Goal: Task Accomplishment & Management: Use online tool/utility

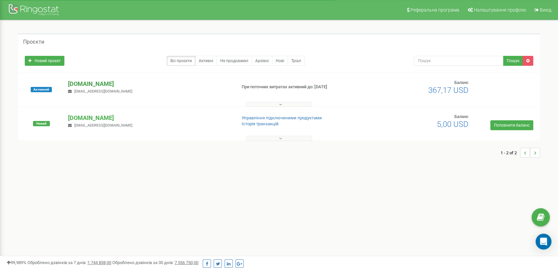
click at [126, 83] on p "[DOMAIN_NAME]" at bounding box center [149, 84] width 163 height 9
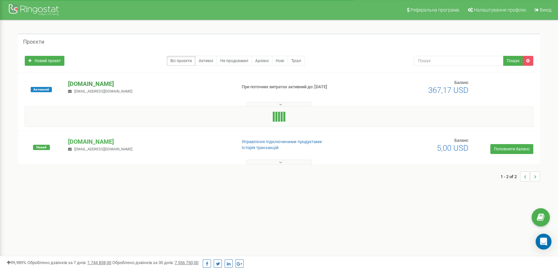
click at [127, 83] on p "[DOMAIN_NAME]" at bounding box center [149, 84] width 163 height 9
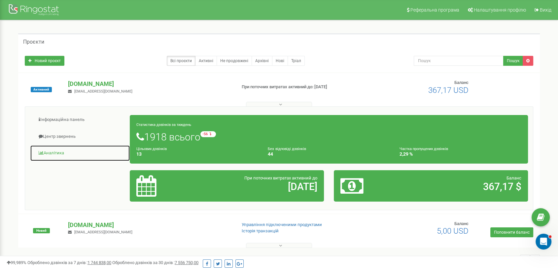
click at [47, 151] on link "Аналiтика" at bounding box center [80, 153] width 100 height 16
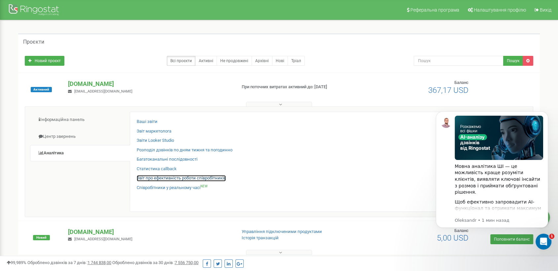
click at [152, 175] on link "Звіт про ефективність роботи співробітників" at bounding box center [181, 178] width 89 height 6
drag, startPoint x: 205, startPoint y: 176, endPoint x: 200, endPoint y: 178, distance: 5.8
click at [205, 177] on link "Звіт про ефективність роботи співробітників" at bounding box center [181, 178] width 89 height 6
click at [170, 177] on link "Звіт про ефективність роботи співробітників" at bounding box center [181, 178] width 89 height 6
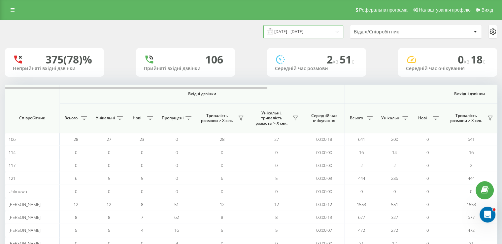
drag, startPoint x: 303, startPoint y: 33, endPoint x: 305, endPoint y: 35, distance: 3.5
click at [304, 33] on input "[DATE] - [DATE]" at bounding box center [304, 31] width 80 height 13
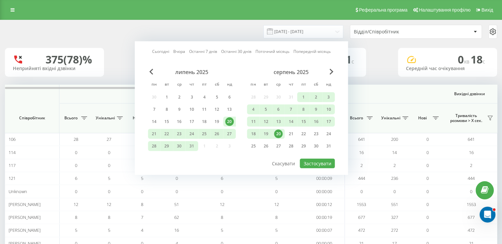
click at [278, 133] on div "20" at bounding box center [278, 133] width 9 height 9
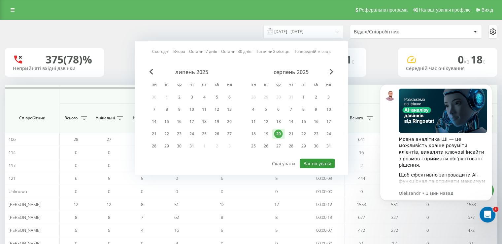
click at [317, 161] on button "Застосувати" at bounding box center [317, 164] width 35 height 10
type input "[DATE] - [DATE]"
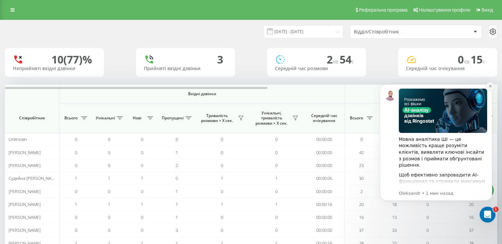
click at [492, 85] on button "Dismiss notification" at bounding box center [490, 86] width 9 height 9
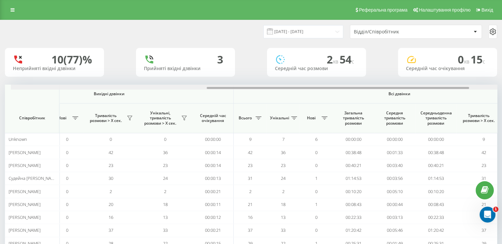
scroll to position [0, 366]
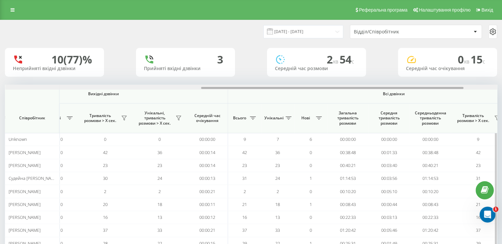
drag, startPoint x: 249, startPoint y: 88, endPoint x: 445, endPoint y: 88, distance: 195.8
click at [445, 88] on div at bounding box center [332, 88] width 263 height 2
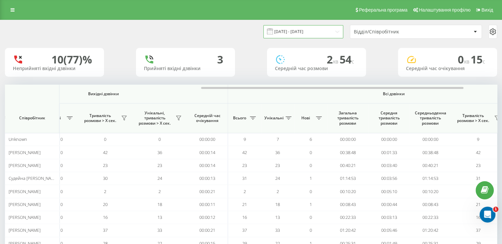
click at [302, 32] on input "[DATE] - [DATE]" at bounding box center [304, 31] width 80 height 13
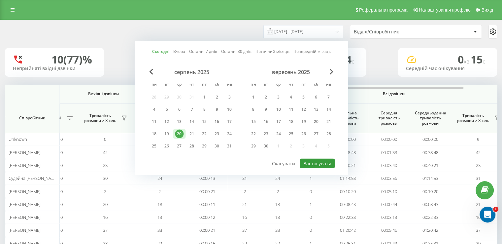
click at [322, 163] on button "Застосувати" at bounding box center [317, 164] width 35 height 10
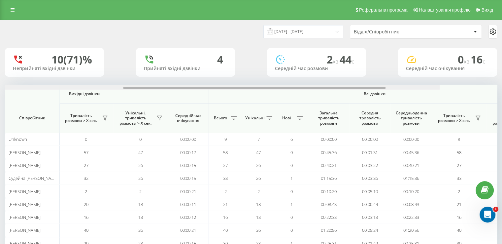
scroll to position [0, 390]
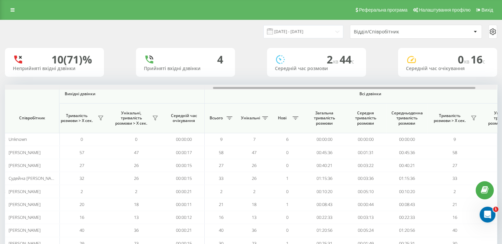
drag, startPoint x: 247, startPoint y: 88, endPoint x: 455, endPoint y: 82, distance: 208.5
click at [455, 82] on div "[DATE] - [DATE] Відділ/Співробітник 10 (71)% Неприйняті вхідні дзвінки 4 Прийня…" at bounding box center [251, 144] width 492 height 249
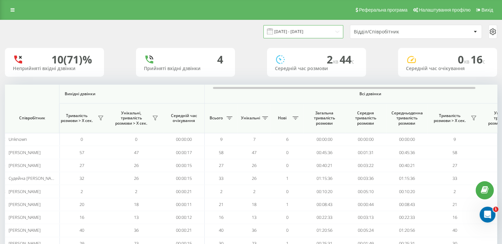
click at [288, 31] on input "[DATE] - [DATE]" at bounding box center [304, 31] width 80 height 13
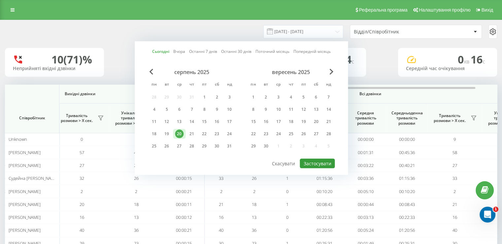
click at [307, 161] on button "Застосувати" at bounding box center [317, 164] width 35 height 10
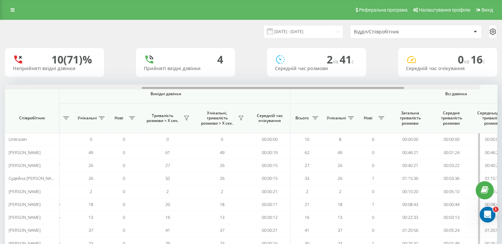
scroll to position [0, 304]
drag, startPoint x: 248, startPoint y: 87, endPoint x: 411, endPoint y: 93, distance: 162.9
click at [411, 93] on div "Вхідні дзвінки Вихідні дзвінки Всі дзвінки Співробітник Всього Унікальні Нові П…" at bounding box center [251, 167] width 492 height 165
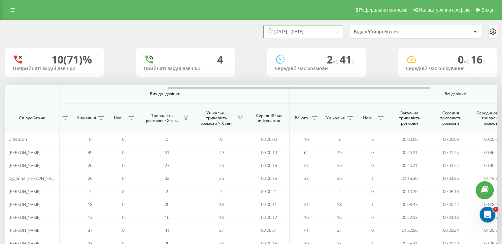
click at [308, 29] on input "[DATE] - [DATE]" at bounding box center [304, 31] width 80 height 13
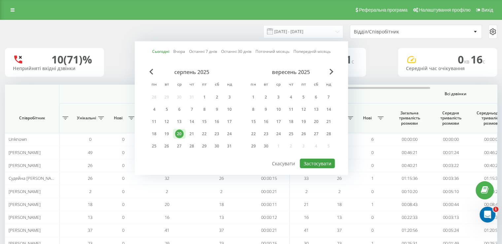
click at [323, 158] on div "Сьогодні Вчора Останні 7 днів Останні 30 днів Поточний місяць Попередній місяць…" at bounding box center [241, 107] width 213 height 133
click at [322, 160] on button "Застосувати" at bounding box center [317, 164] width 35 height 10
